Goal: Task Accomplishment & Management: Manage account settings

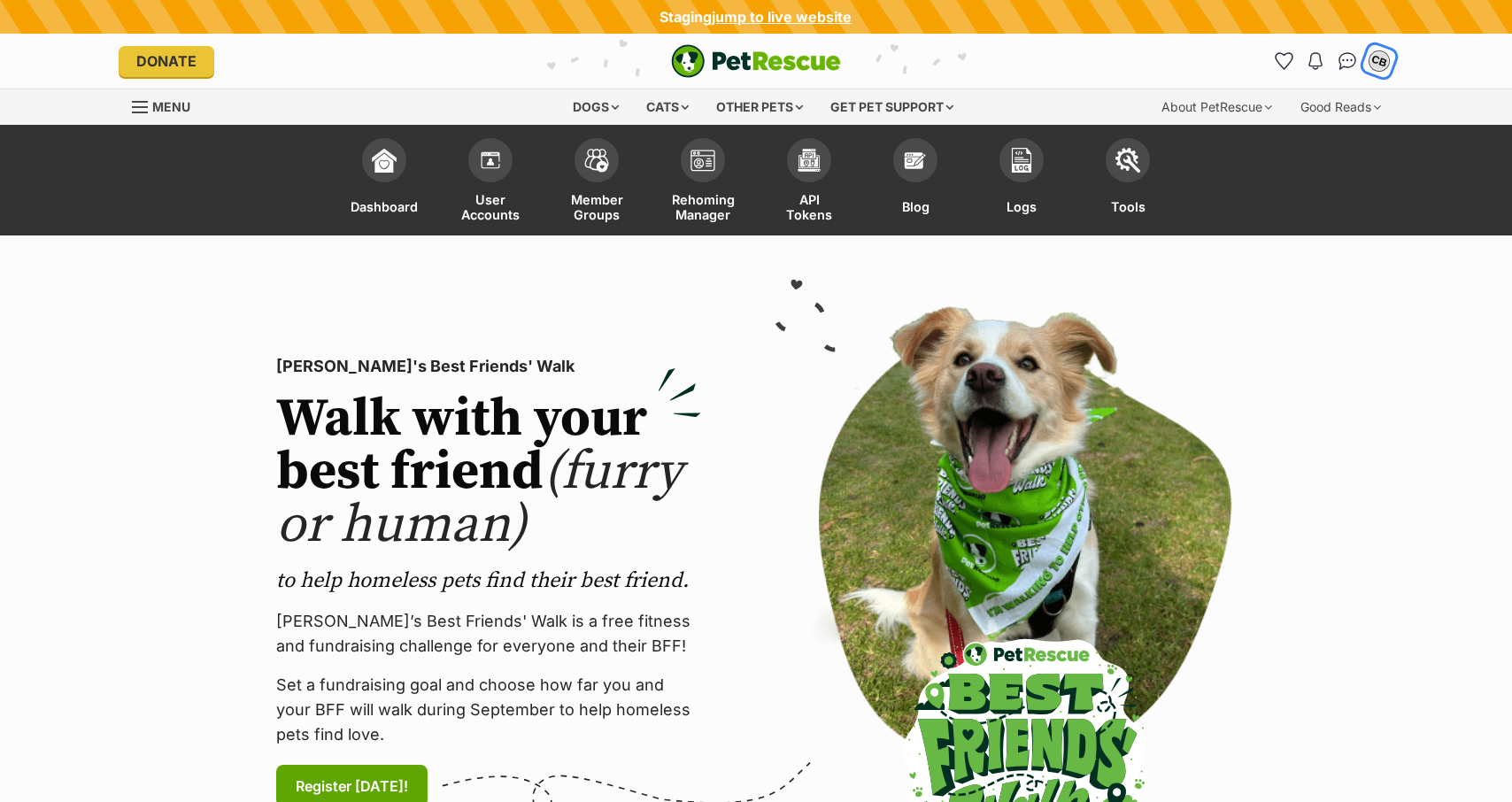
click at [1373, 65] on div "CB" at bounding box center [1379, 62] width 23 height 23
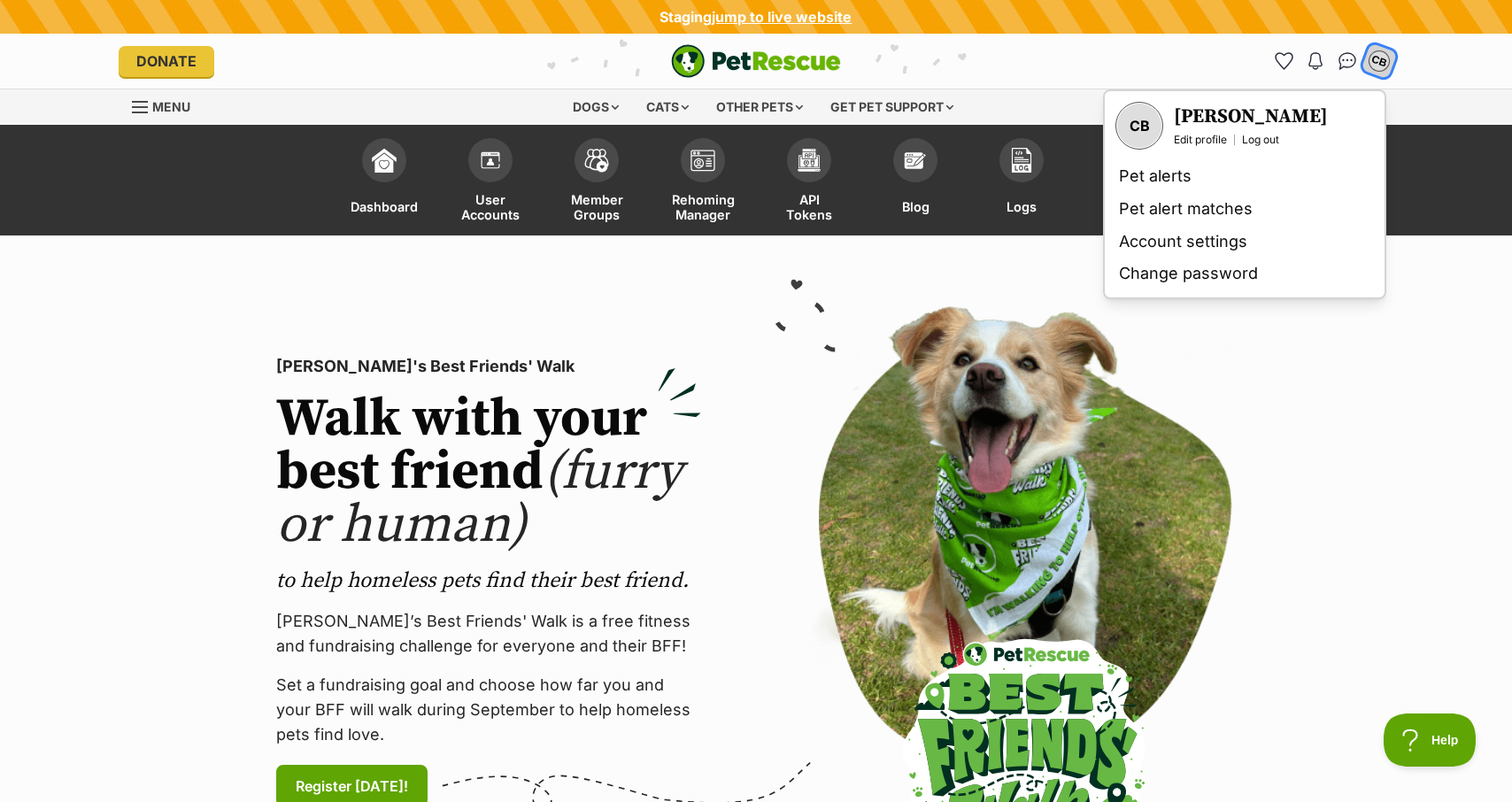
click at [1255, 142] on link "Log out" at bounding box center [1260, 140] width 37 height 15
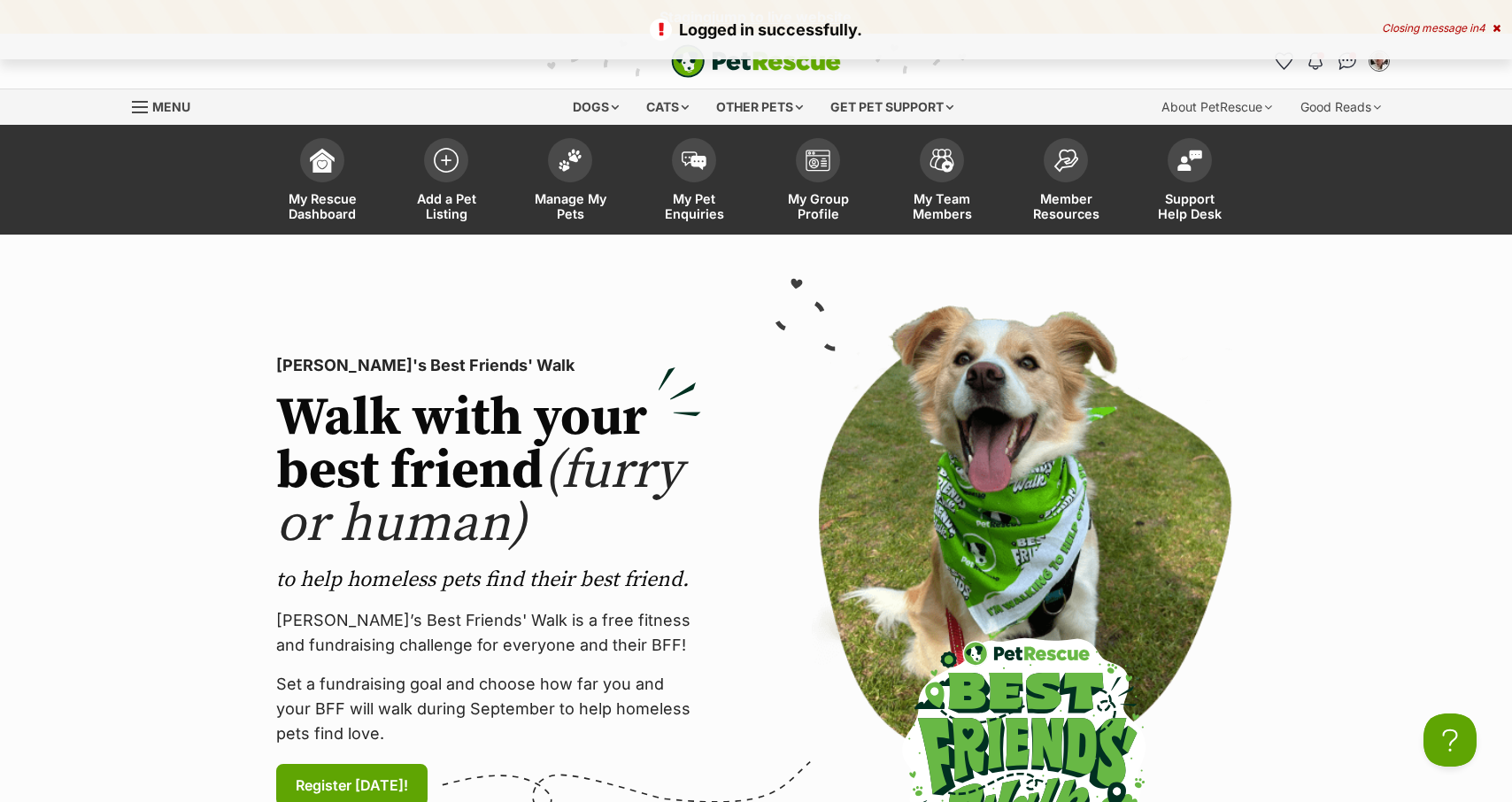
click at [166, 107] on span "Menu" at bounding box center [171, 106] width 38 height 15
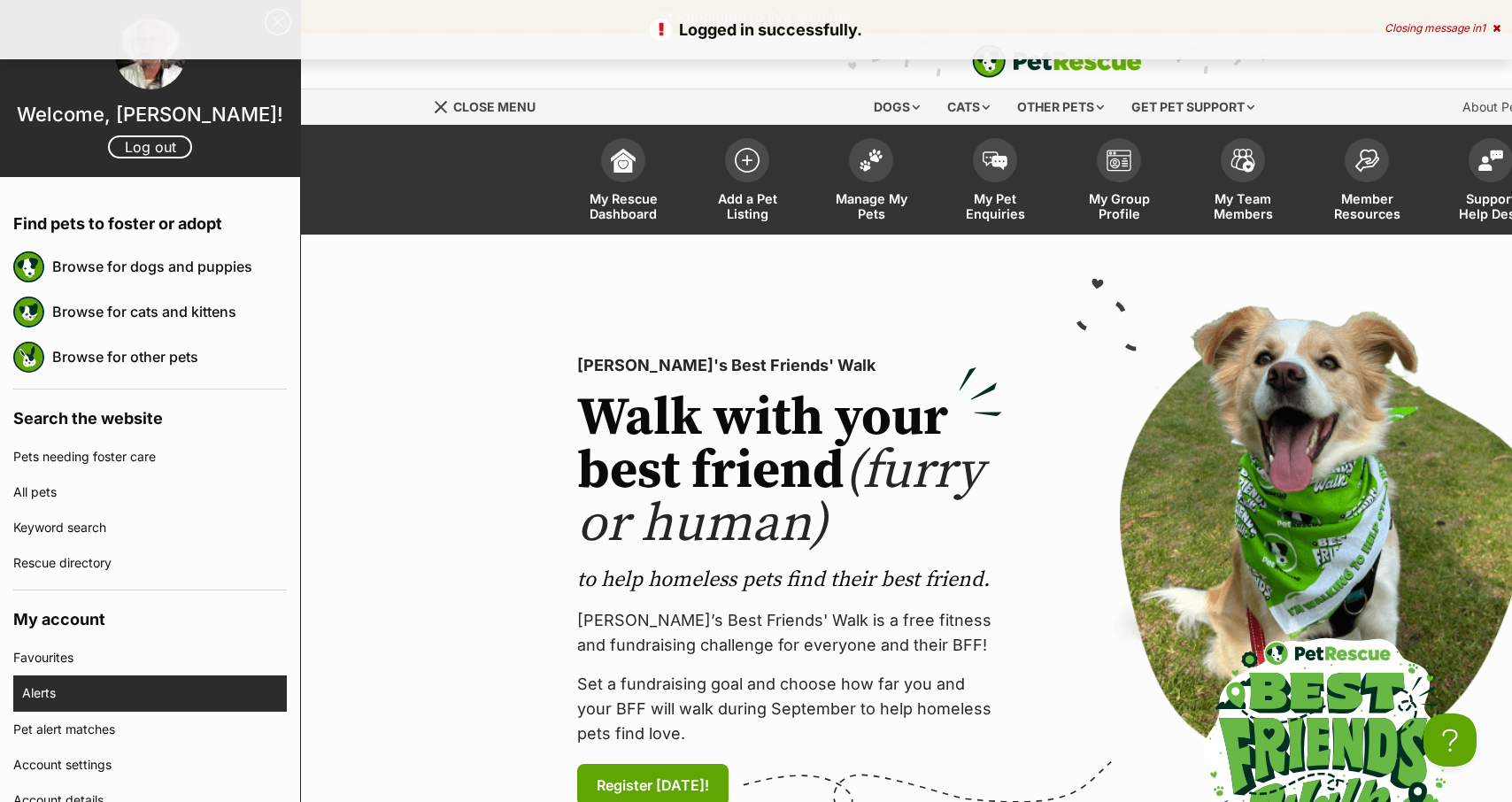
click at [65, 689] on link "Alerts" at bounding box center [154, 693] width 264 height 35
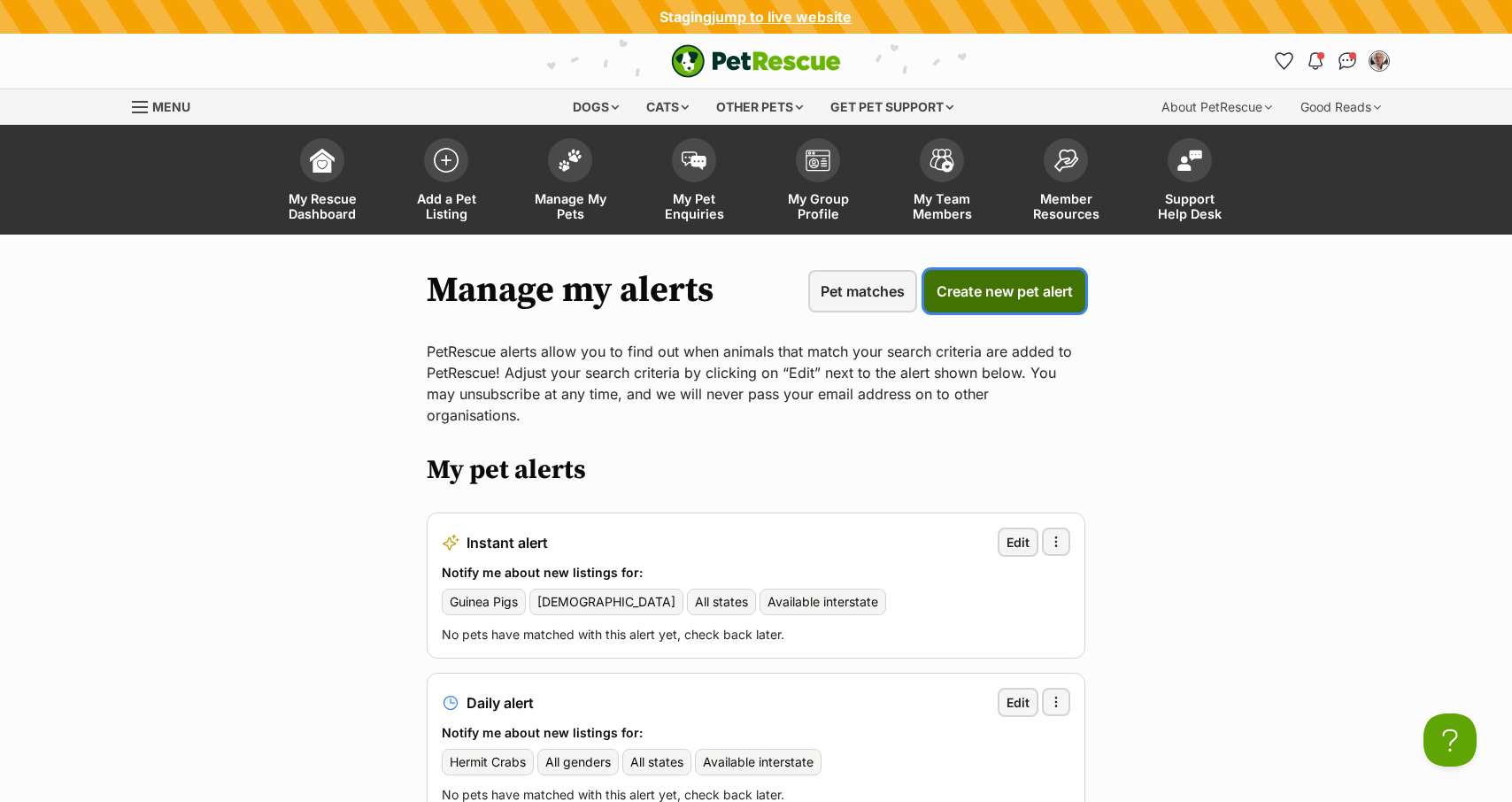
click at [975, 292] on span "Create new pet alert" at bounding box center [1005, 292] width 137 height 21
